Goal: Information Seeking & Learning: Understand process/instructions

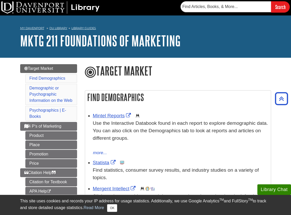
scroll to position [108, 0]
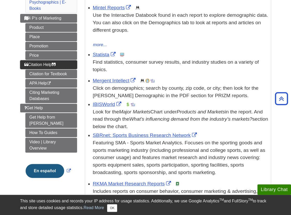
drag, startPoint x: 0, startPoint y: 0, endPoint x: 58, endPoint y: 64, distance: 86.7
click at [58, 64] on link "Citation Help" at bounding box center [48, 64] width 57 height 9
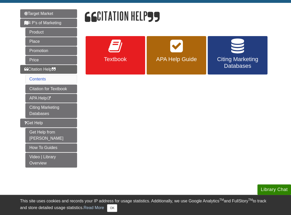
scroll to position [55, 0]
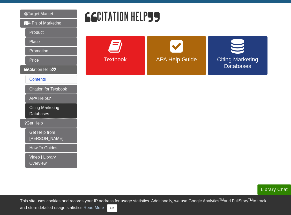
click at [36, 111] on link "Citing Marketing Databases" at bounding box center [51, 111] width 52 height 15
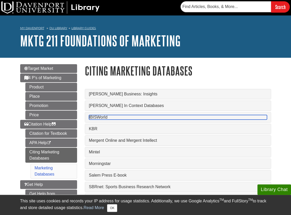
click at [108, 119] on link "IBISWorld" at bounding box center [178, 117] width 178 height 5
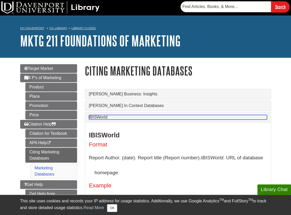
click at [117, 120] on link "IBISWorld" at bounding box center [178, 117] width 178 height 5
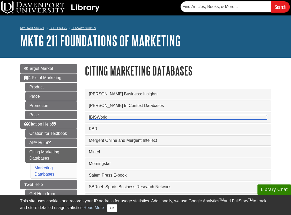
click at [136, 118] on link "IBISWorld" at bounding box center [178, 117] width 178 height 5
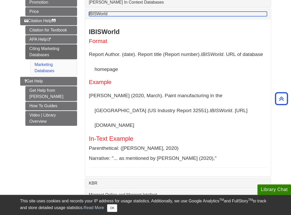
scroll to position [104, 0]
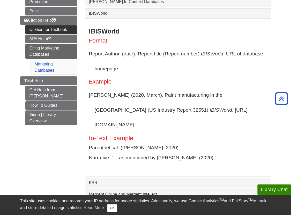
click at [48, 31] on link "Citation for Textbook" at bounding box center [51, 29] width 52 height 9
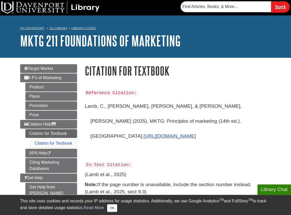
drag, startPoint x: 181, startPoint y: 126, endPoint x: 83, endPoint y: 112, distance: 99.2
click at [83, 112] on div "Reference Citation: Lamb, C., Hair, J., & McDaniel, C. (2025). MKTG: Principles…" at bounding box center [178, 146] width 194 height 125
copy div "Reference Citation: Lamb, C., Hair, J., & McDaniel, C. (2025). MKTG: Principles…"
